Goal: Task Accomplishment & Management: Manage account settings

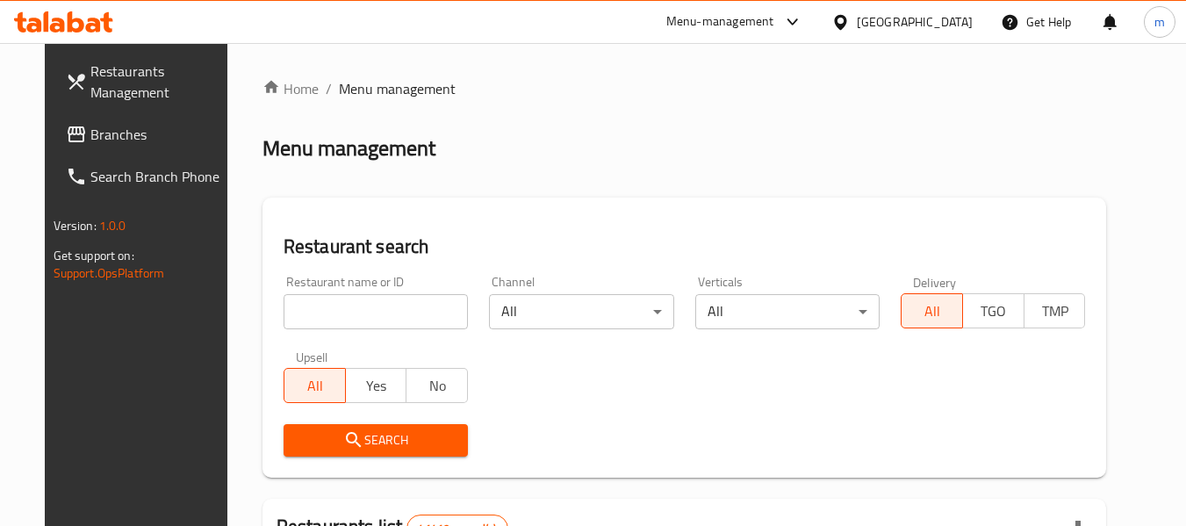
click at [850, 20] on icon at bounding box center [840, 22] width 18 height 18
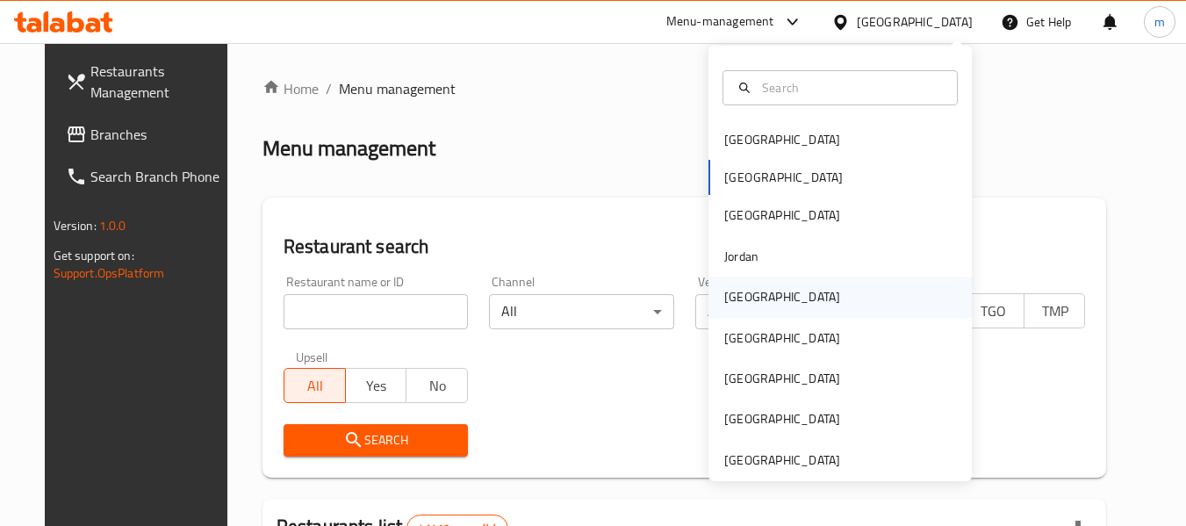
click at [771, 302] on div "[GEOGRAPHIC_DATA]" at bounding box center [839, 297] width 263 height 40
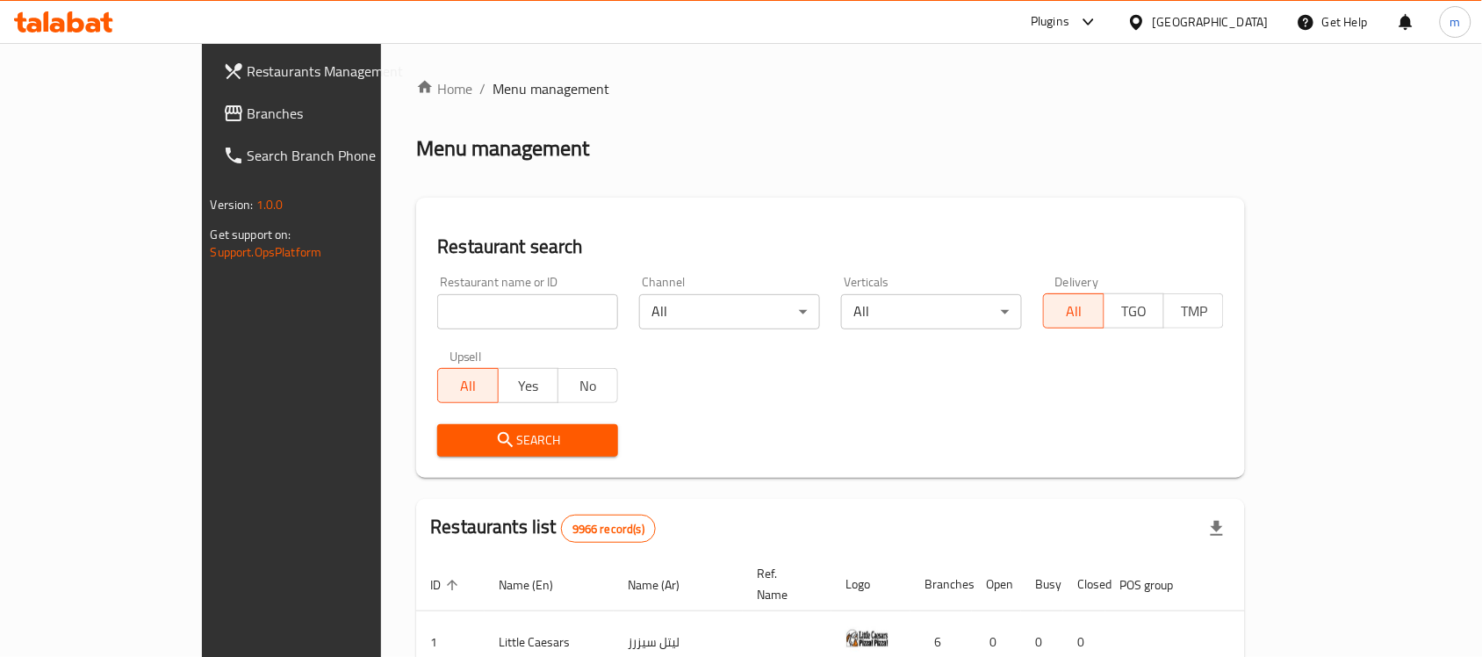
click at [97, 19] on icon at bounding box center [93, 25] width 15 height 15
click at [248, 111] on span "Branches" at bounding box center [342, 113] width 188 height 21
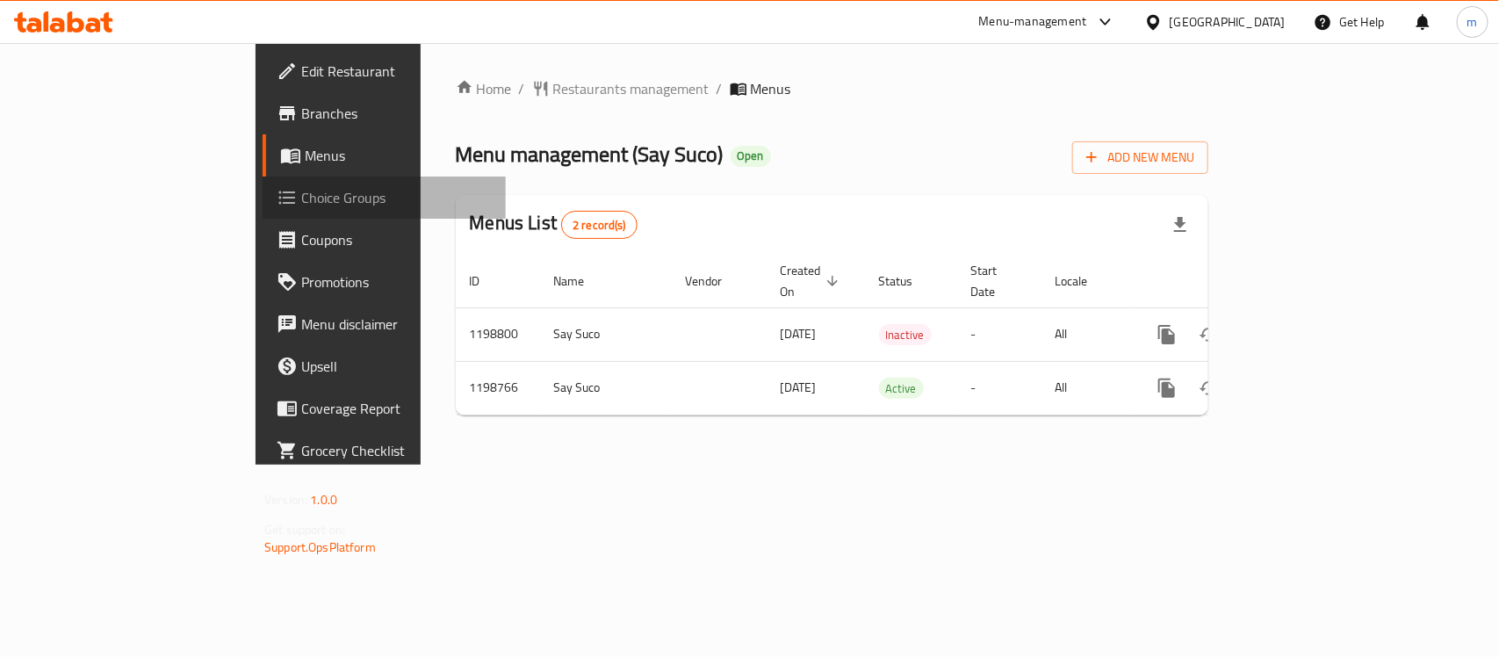
click at [301, 205] on span "Choice Groups" at bounding box center [396, 197] width 191 height 21
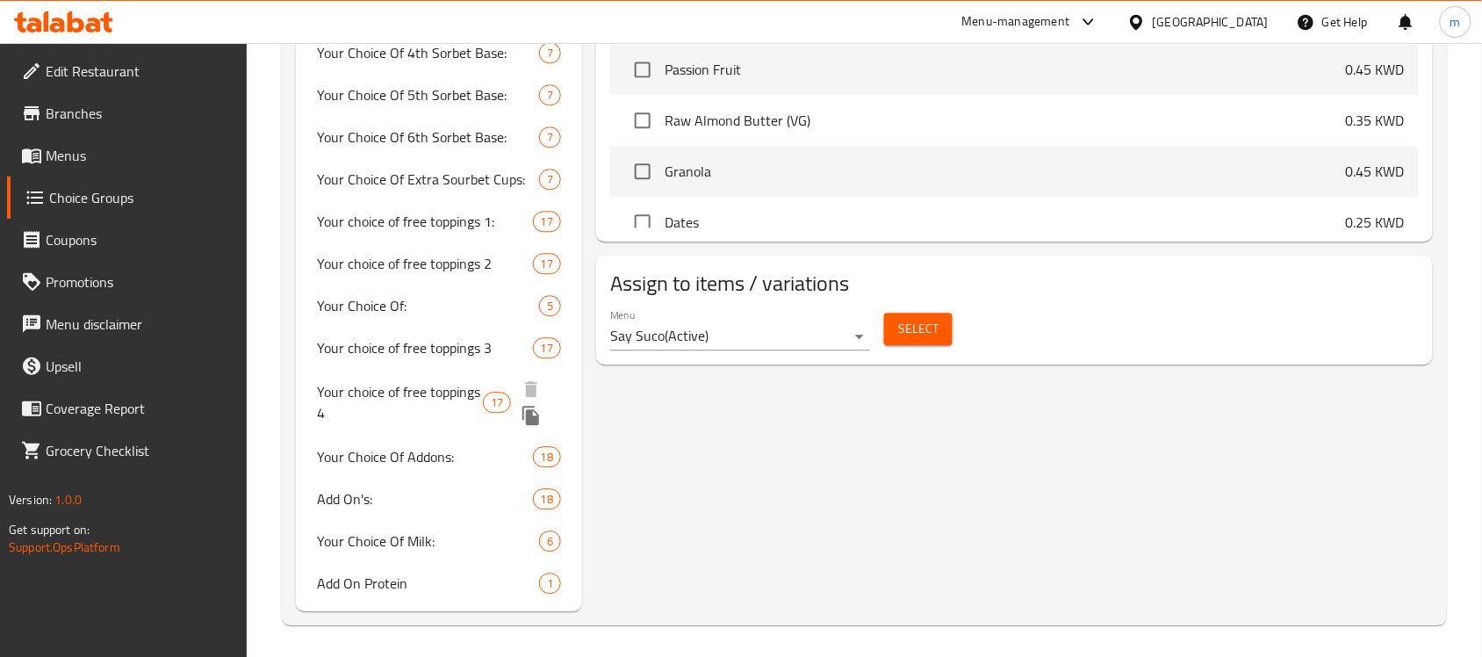
scroll to position [1135, 0]
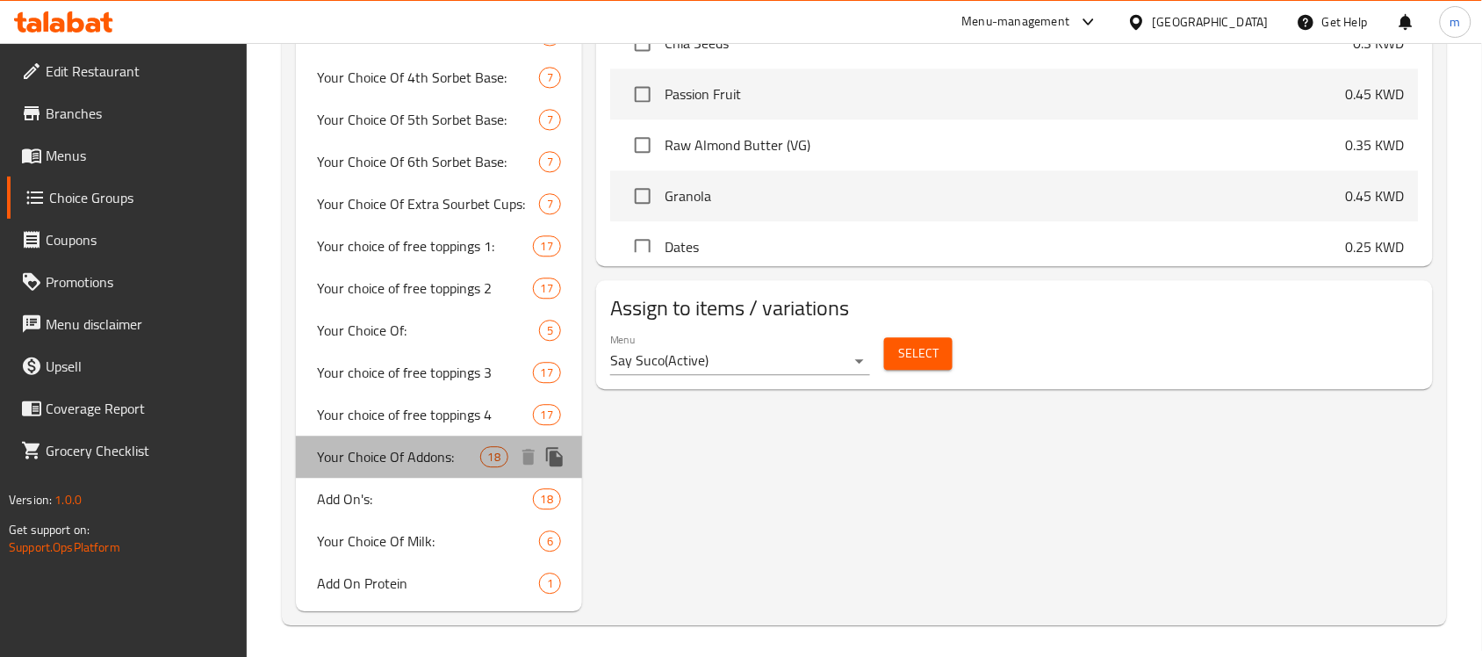
click at [382, 464] on span "Your Choice Of Addons:" at bounding box center [398, 456] width 162 height 21
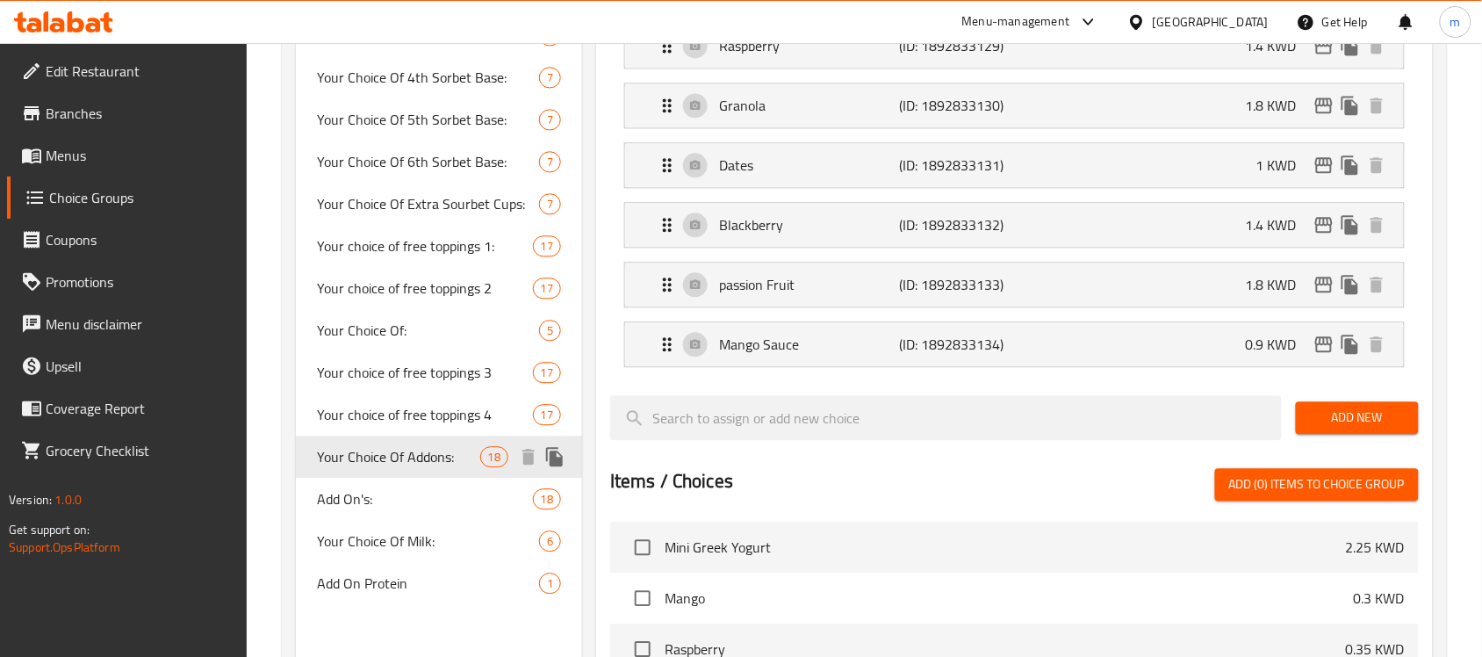
type input "Your Choice Of Addons:"
type input "إختيارك من الإضافات"
type input "0"
type input "14"
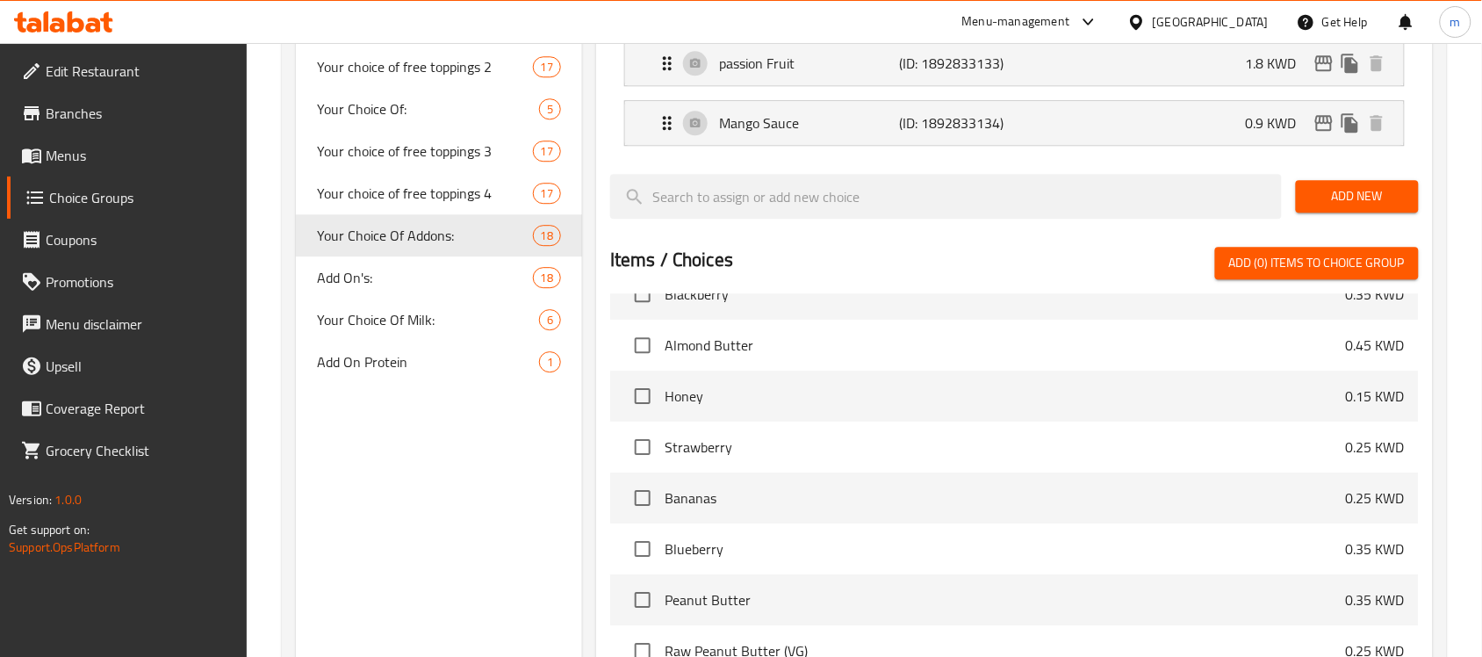
scroll to position [1257, 0]
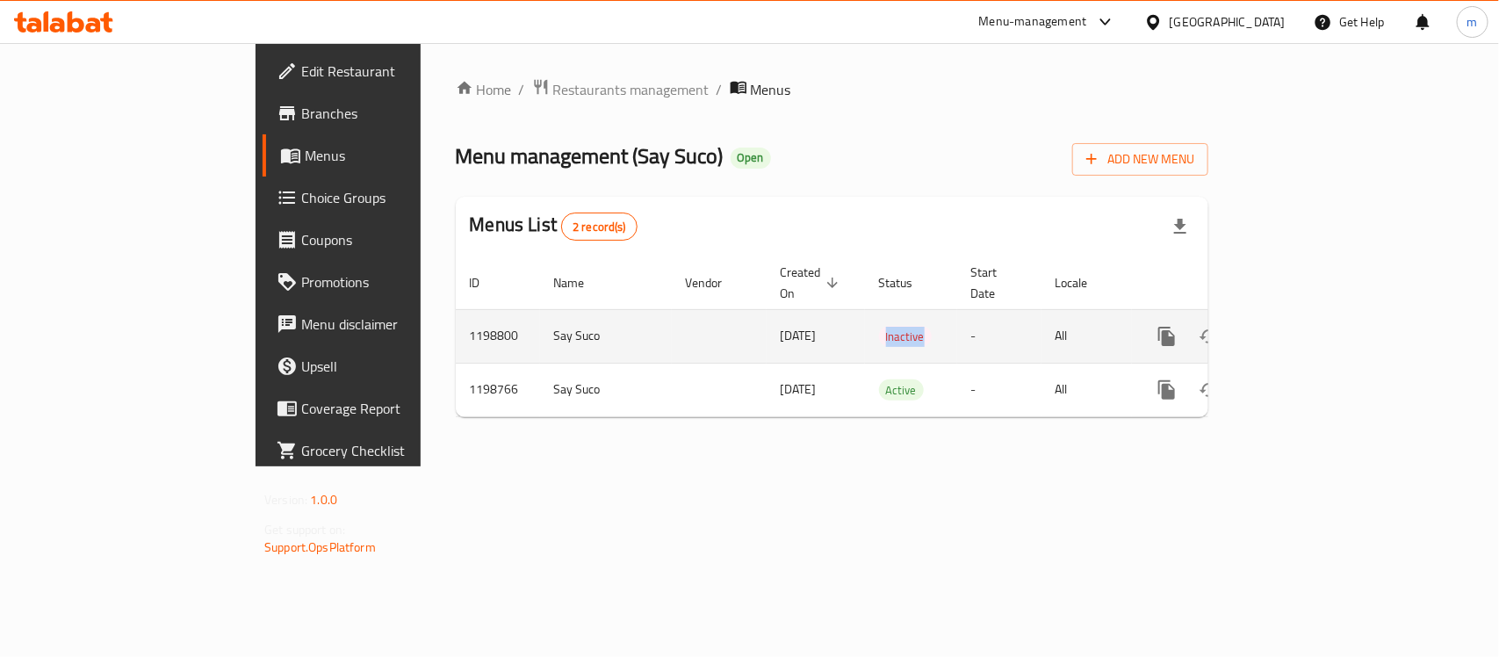
drag, startPoint x: 797, startPoint y: 322, endPoint x: 892, endPoint y: 312, distance: 95.4
click at [892, 312] on td "Inactive" at bounding box center [911, 336] width 92 height 54
click at [873, 341] on td "Inactive" at bounding box center [911, 336] width 92 height 54
